Goal: Information Seeking & Learning: Learn about a topic

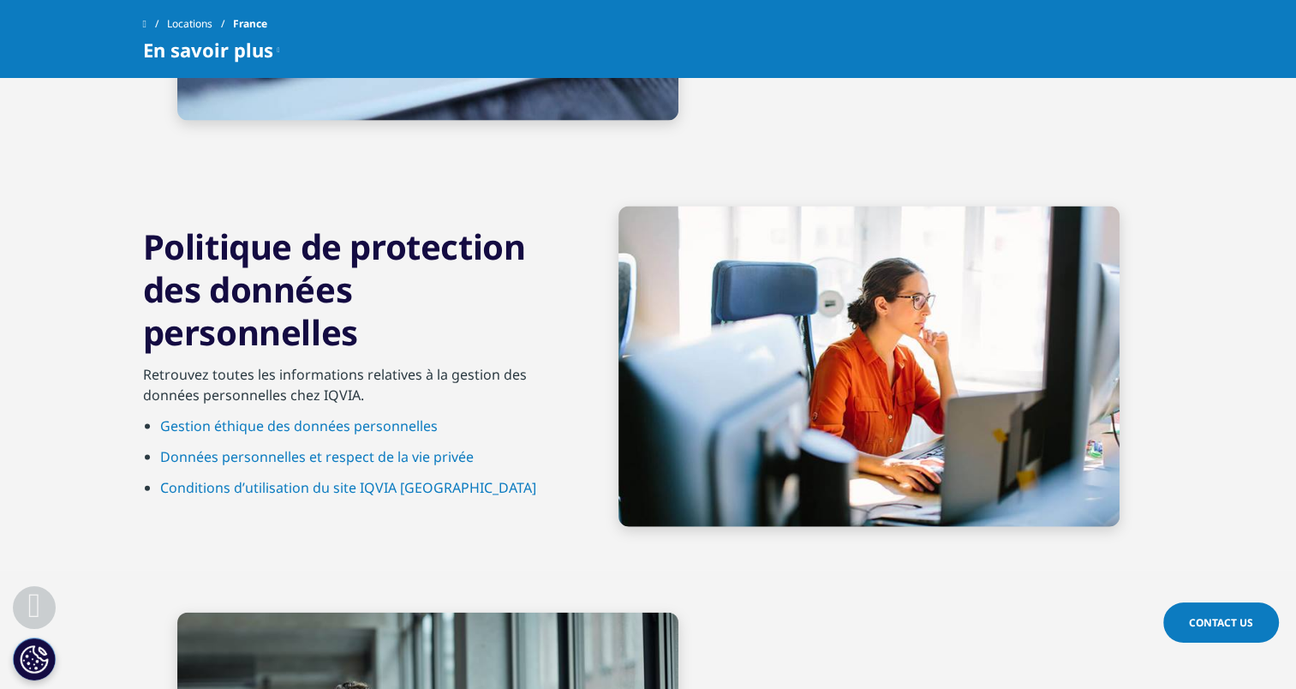
scroll to position [3556, 0]
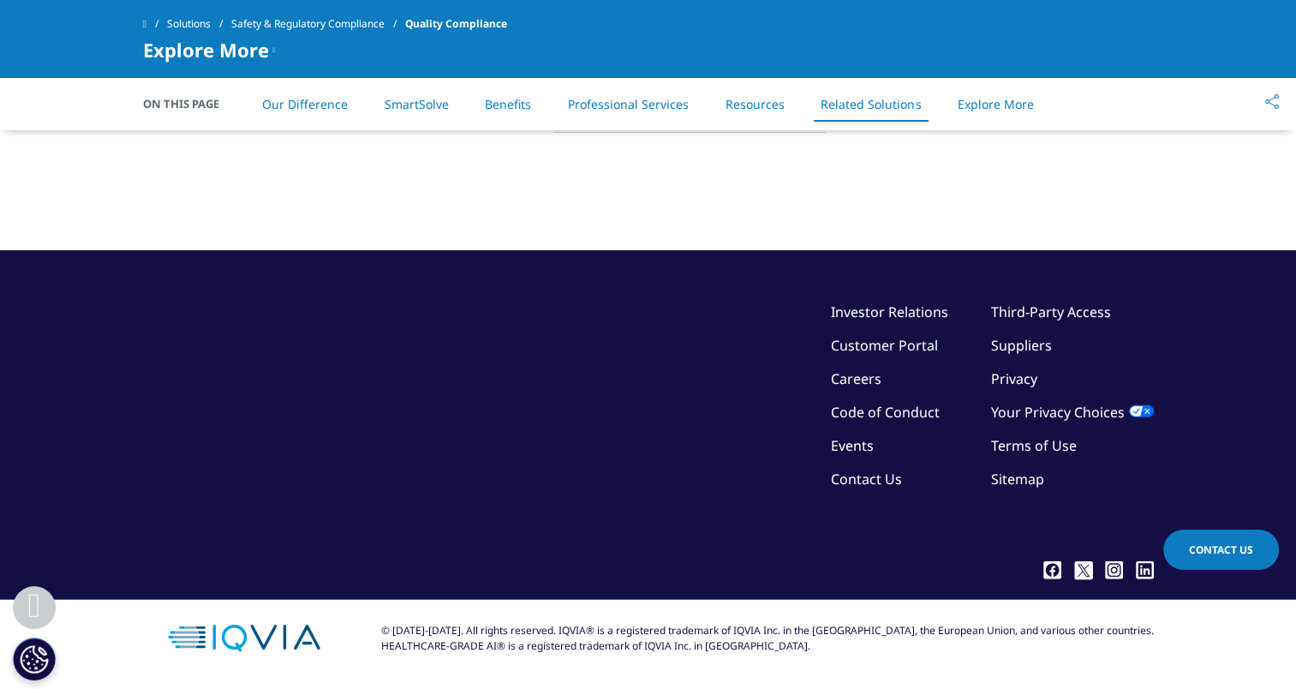
scroll to position [4177, 0]
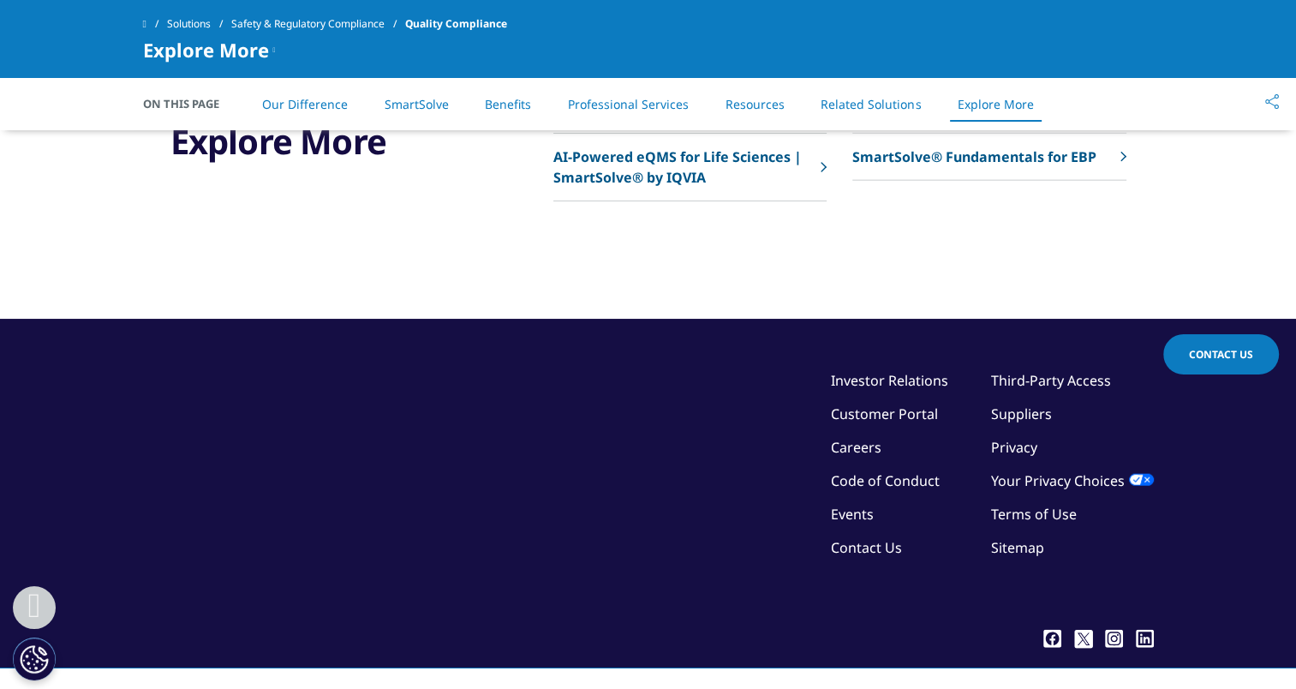
scroll to position [4177, 0]
